Goal: Task Accomplishment & Management: Manage account settings

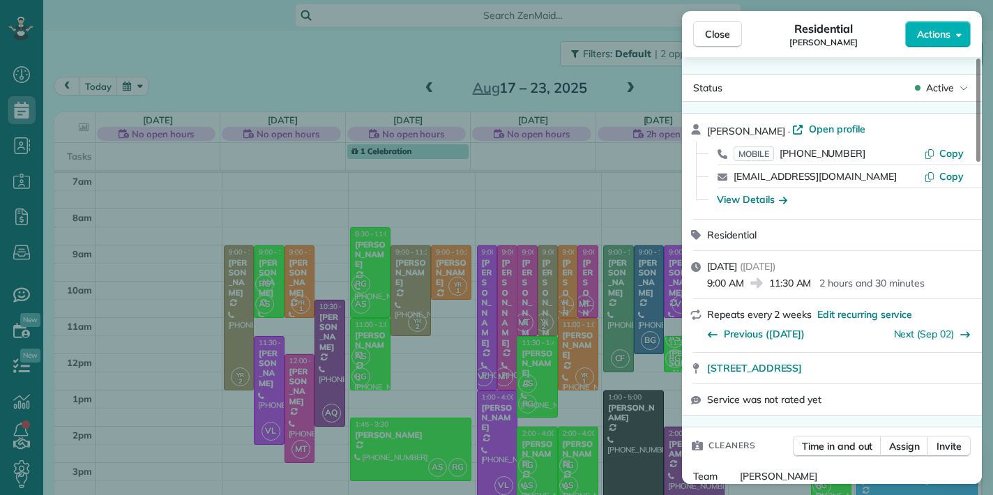
scroll to position [33, 0]
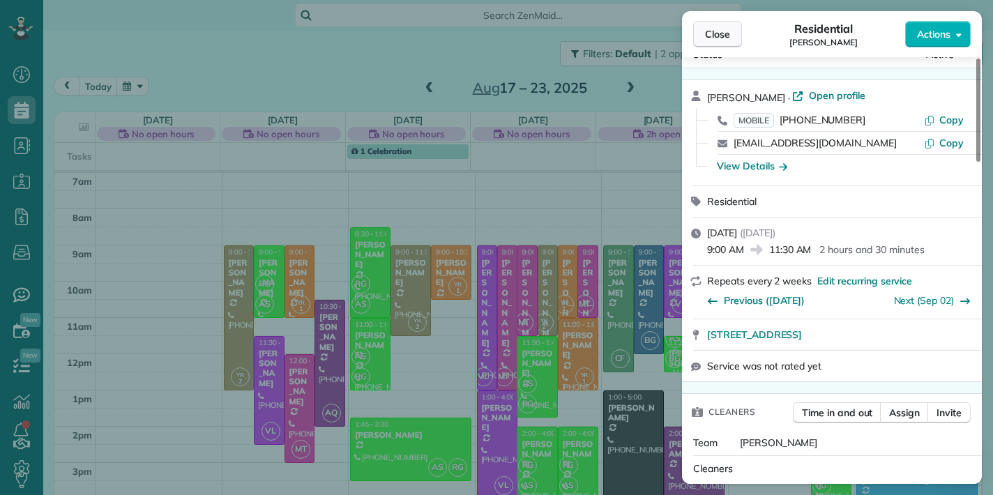
click at [721, 35] on span "Close" at bounding box center [717, 34] width 25 height 14
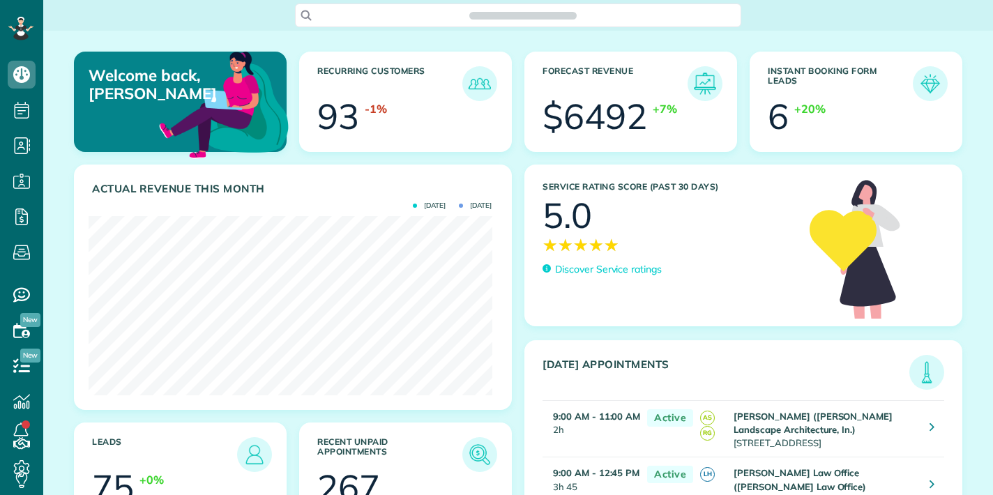
scroll to position [179, 403]
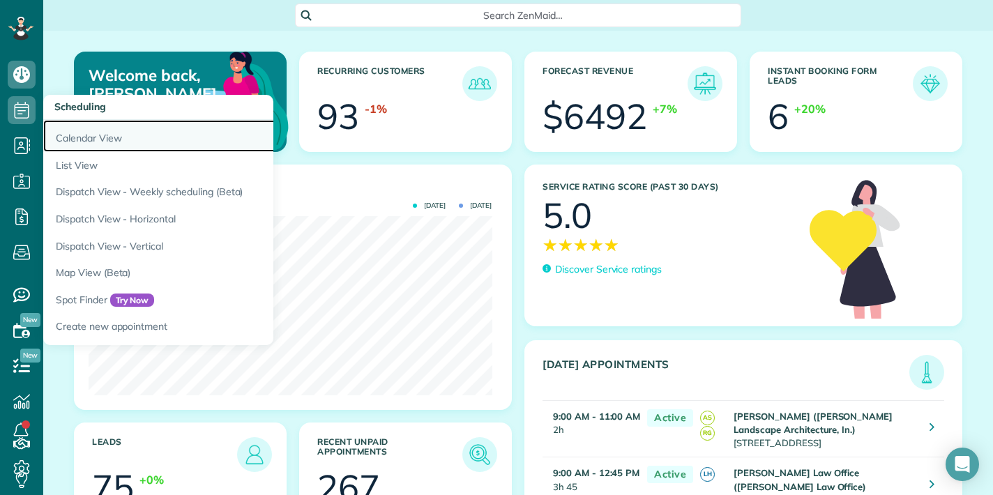
click at [76, 137] on link "Calendar View" at bounding box center [217, 136] width 349 height 32
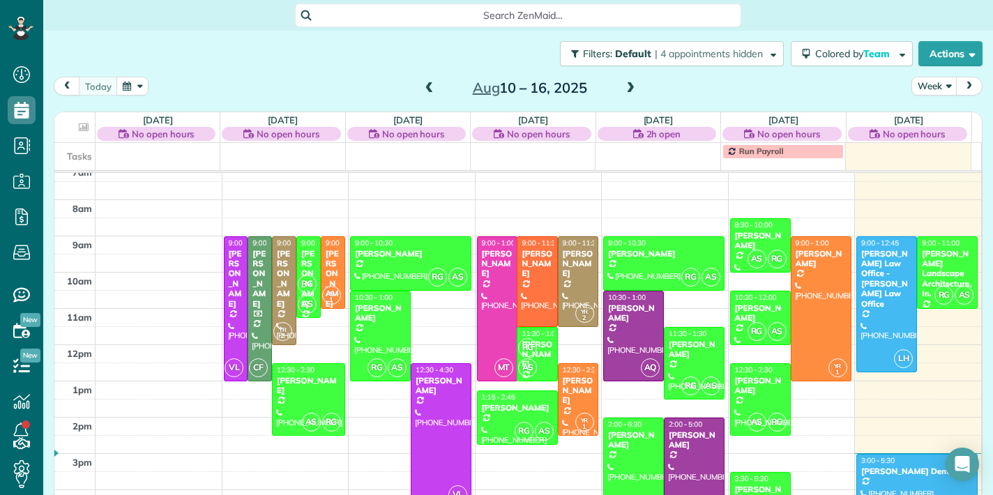
scroll to position [10, 0]
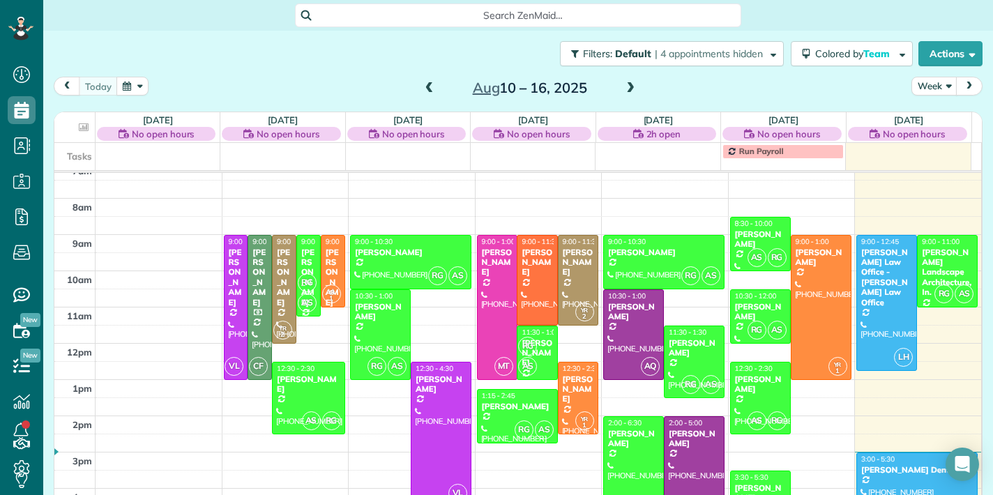
click at [627, 90] on span at bounding box center [630, 88] width 15 height 13
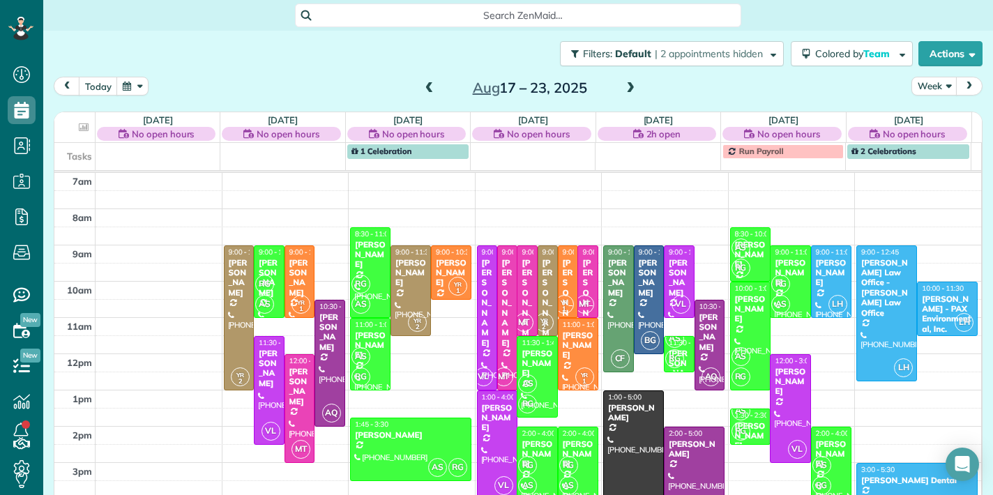
click at [627, 90] on span at bounding box center [630, 88] width 15 height 13
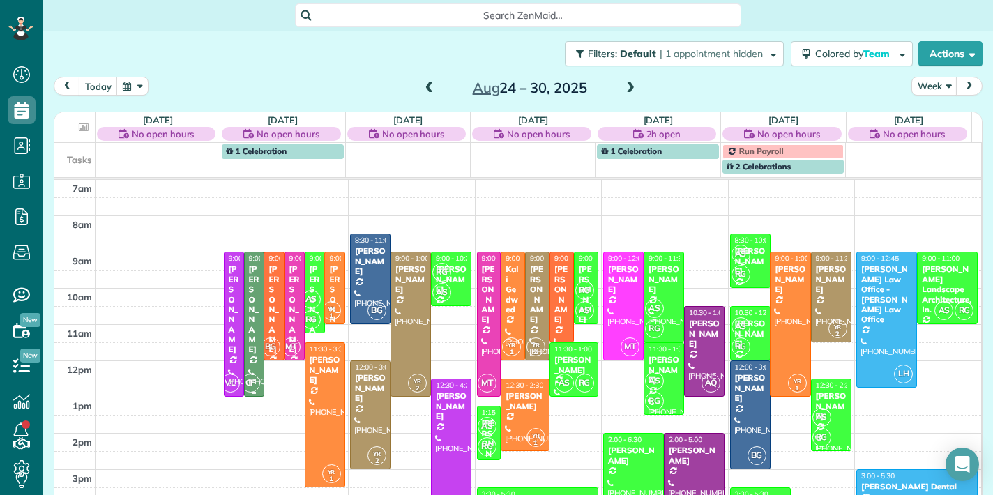
click at [250, 299] on div "[PERSON_NAME]" at bounding box center [254, 309] width 12 height 90
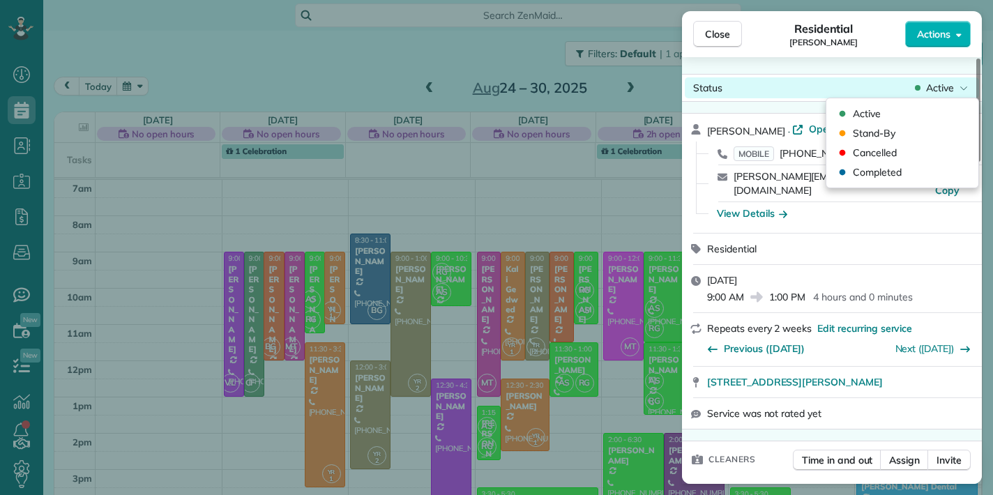
click at [956, 86] on div "Active" at bounding box center [941, 88] width 59 height 14
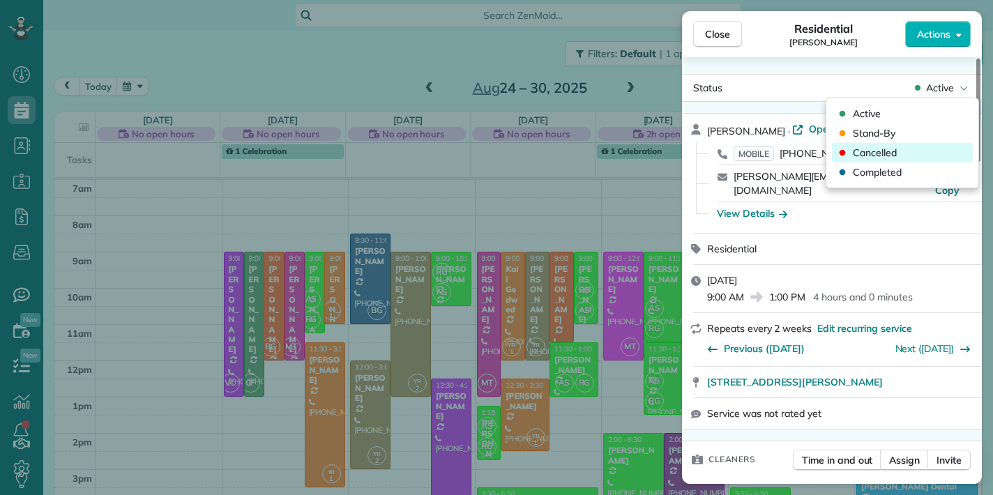
click at [898, 153] on div "Cancelled" at bounding box center [902, 153] width 141 height 20
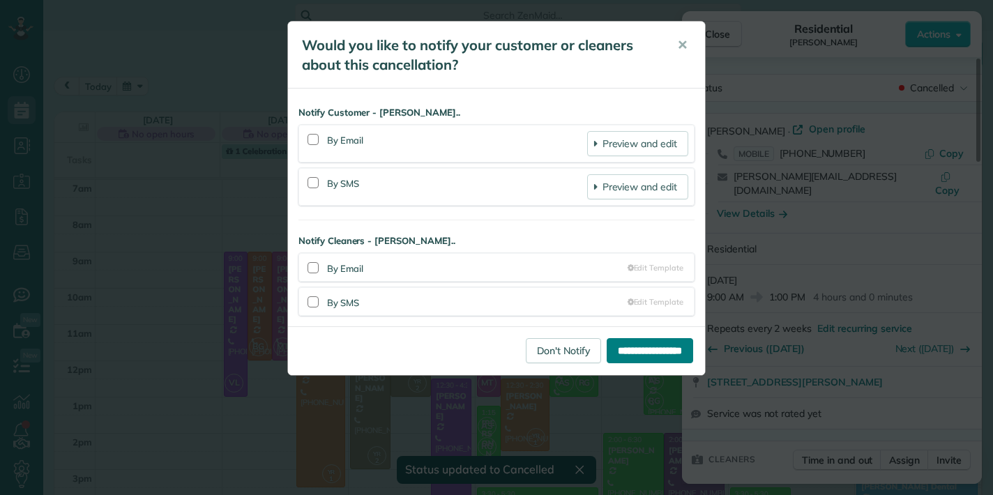
click at [641, 351] on input "**********" at bounding box center [650, 350] width 86 height 25
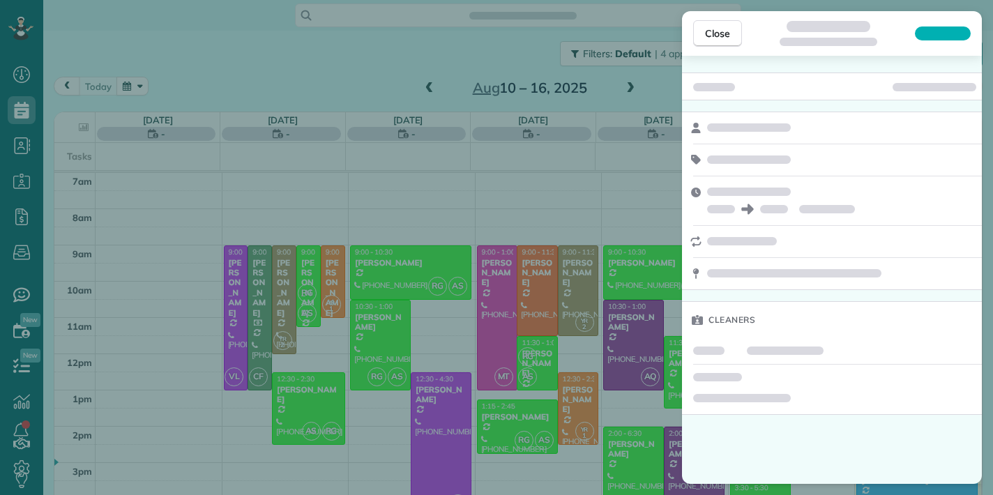
scroll to position [6, 6]
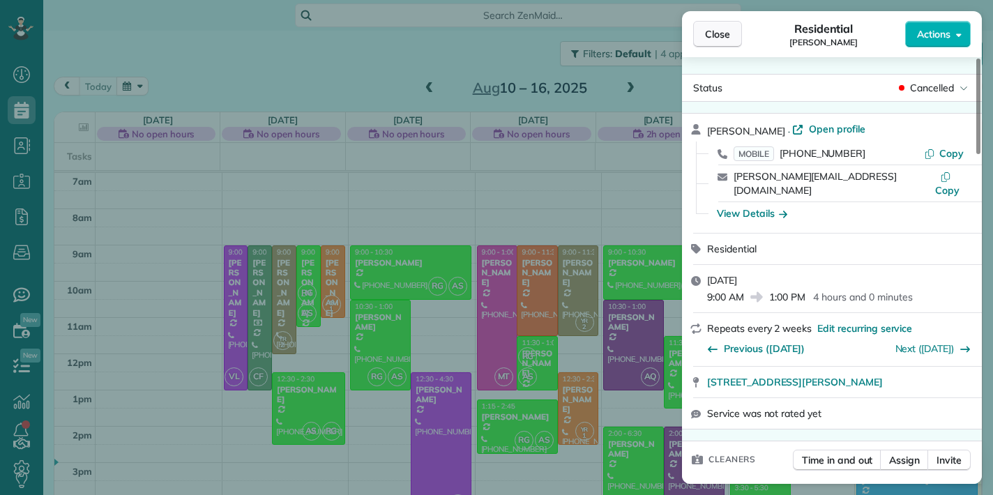
click at [723, 38] on span "Close" at bounding box center [717, 34] width 25 height 14
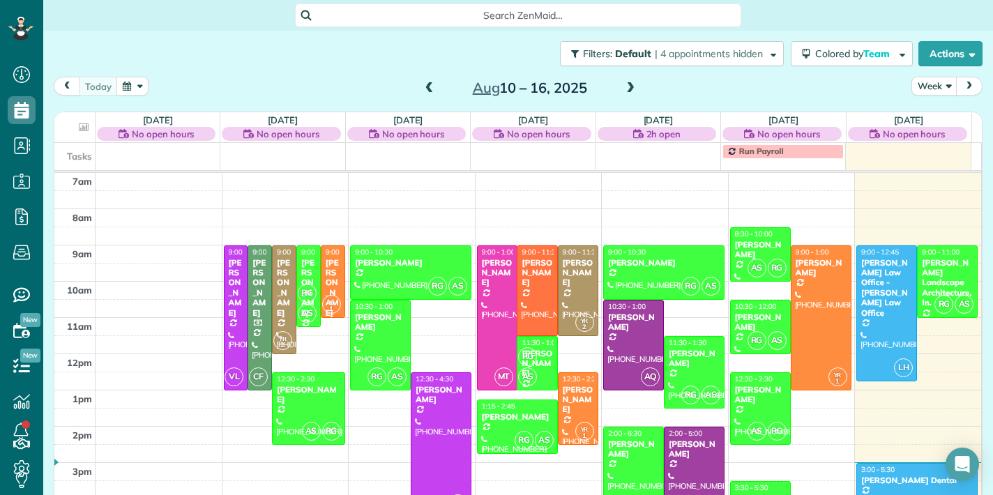
click at [628, 89] on span at bounding box center [630, 88] width 15 height 13
